Goal: Find specific page/section: Find specific page/section

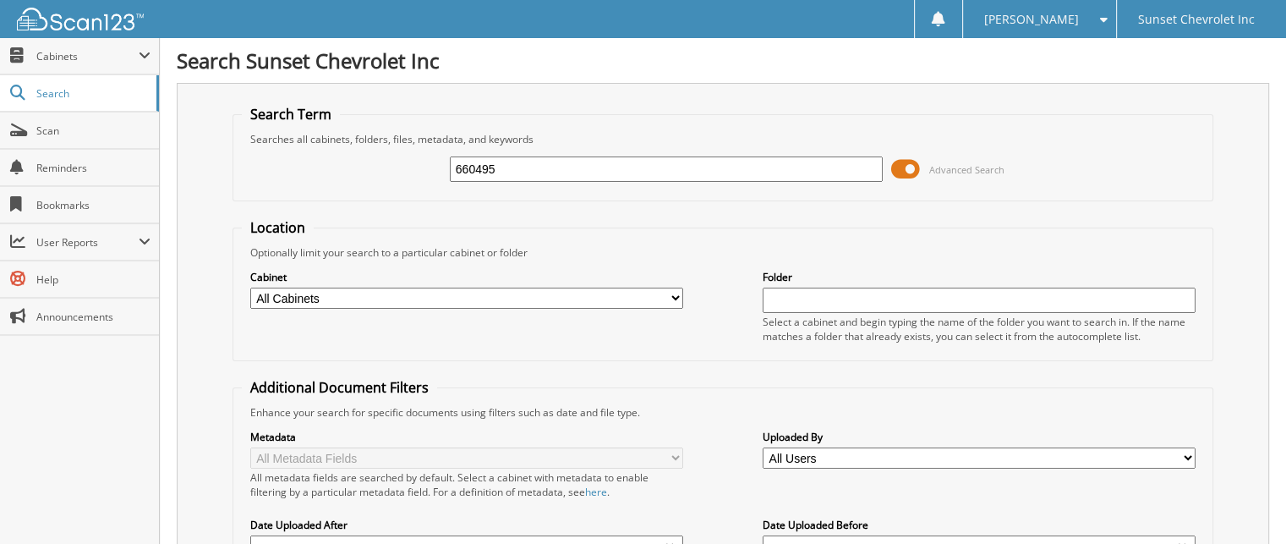
click at [532, 177] on input "660495" at bounding box center [666, 168] width 433 height 25
click at [68, 60] on span "Cabinets" at bounding box center [87, 56] width 102 height 14
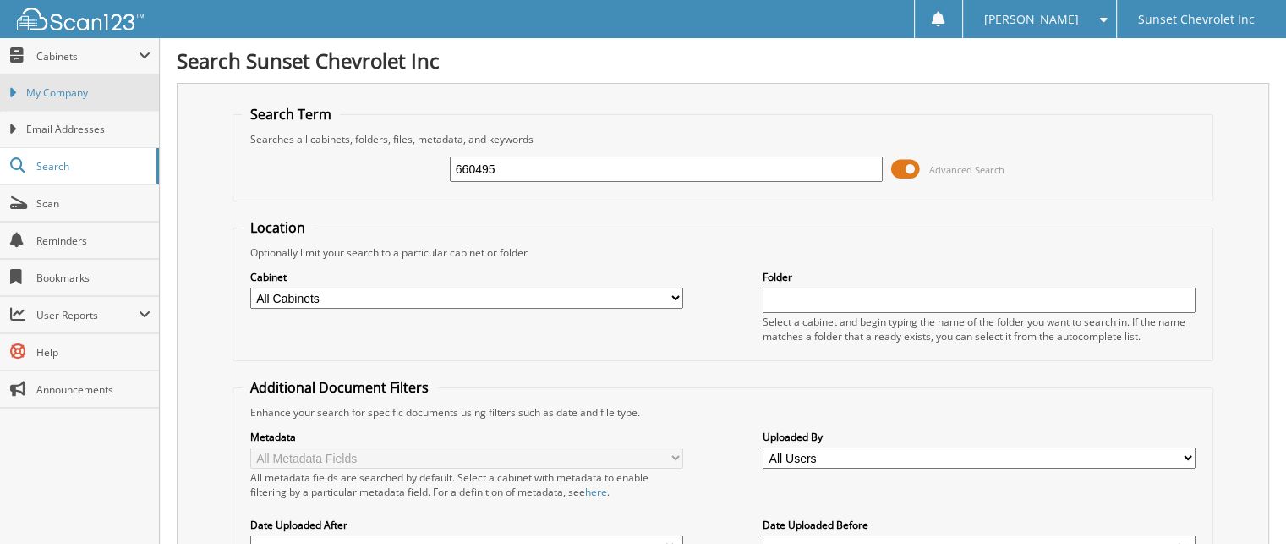
click at [52, 102] on link "My Company" at bounding box center [79, 92] width 159 height 36
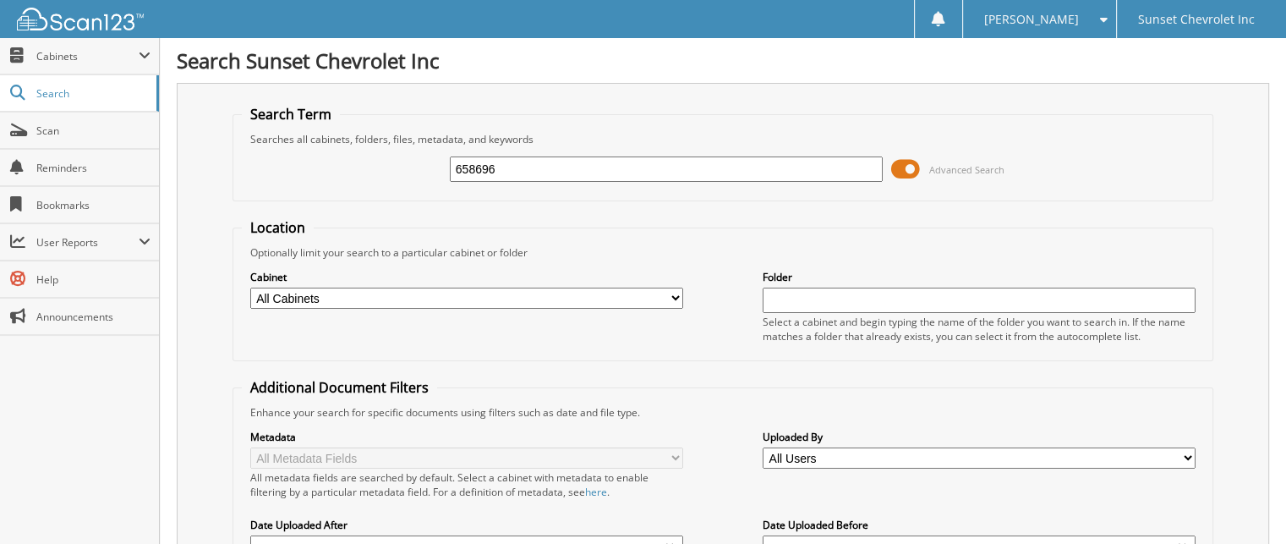
type input "658696"
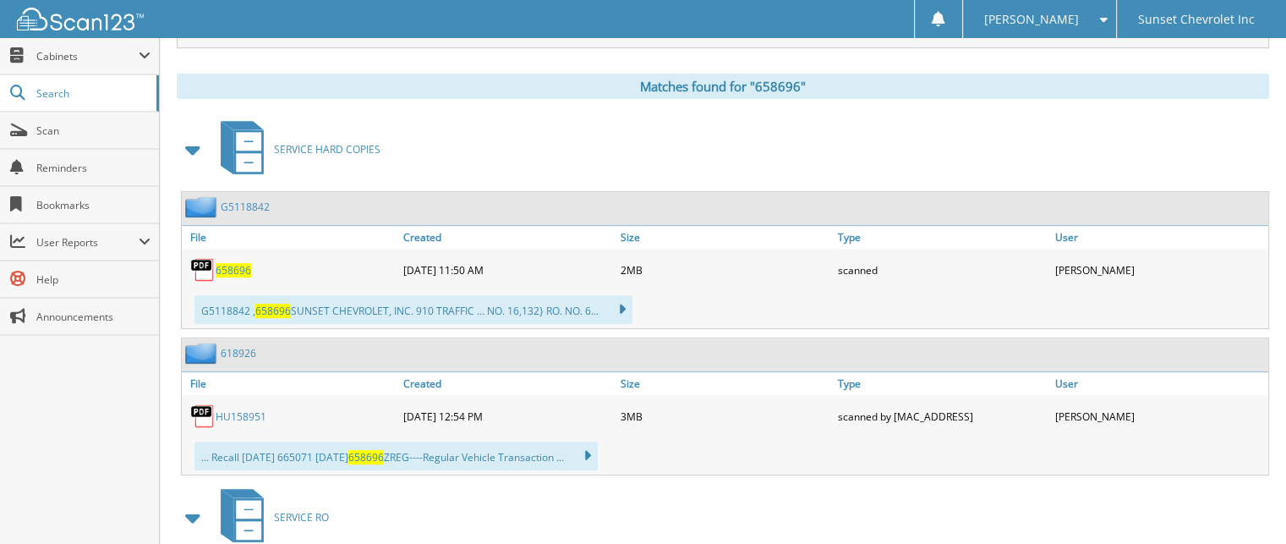
scroll to position [676, 0]
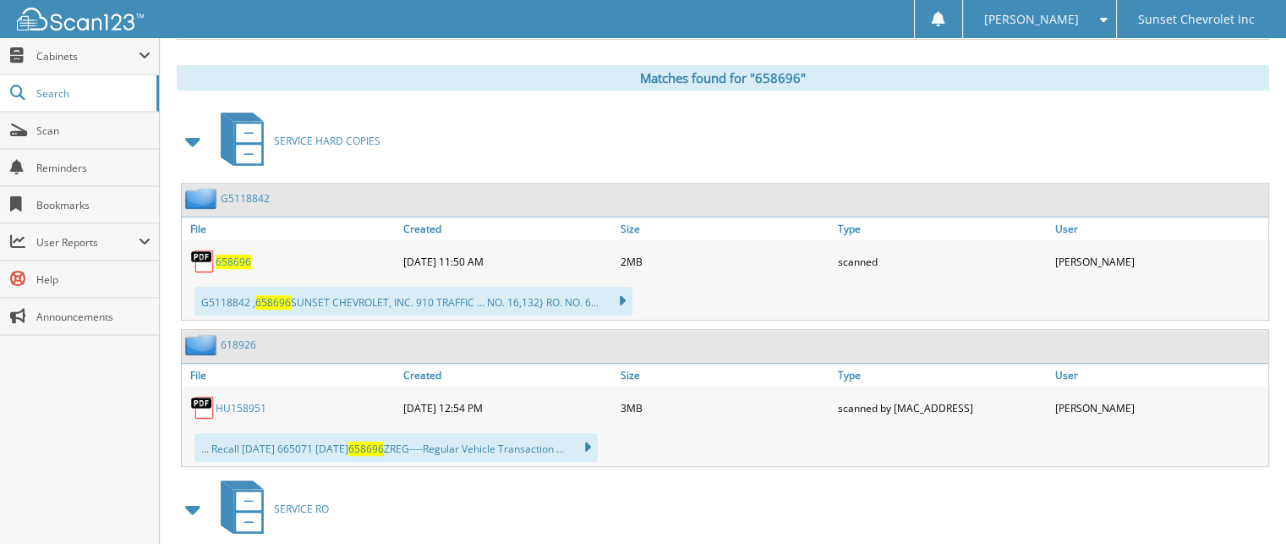
click at [228, 254] on span "658696" at bounding box center [234, 261] width 36 height 14
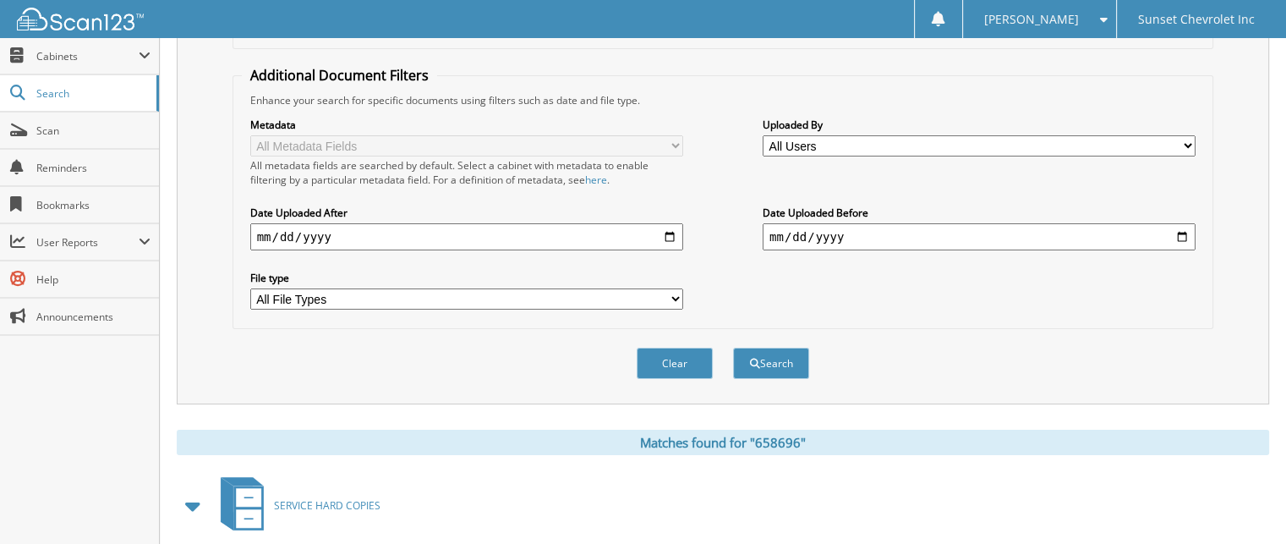
scroll to position [0, 0]
